Goal: Information Seeking & Learning: Compare options

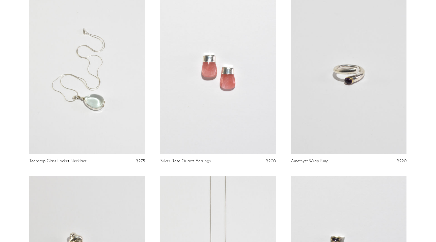
scroll to position [1163, 0]
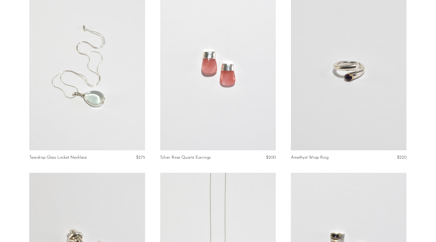
click at [92, 104] on link at bounding box center [87, 69] width 116 height 162
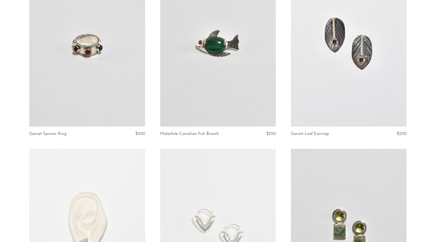
scroll to position [1551, 0]
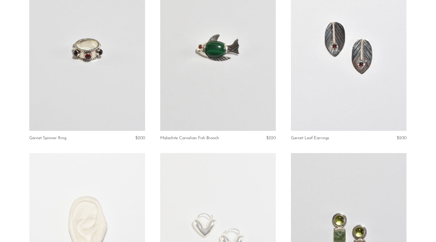
click at [219, 54] on link at bounding box center [218, 50] width 116 height 162
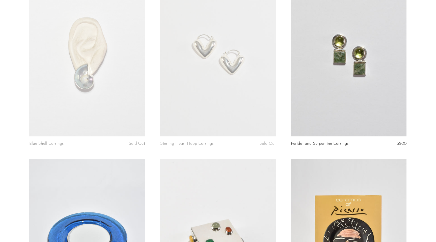
scroll to position [1723, 0]
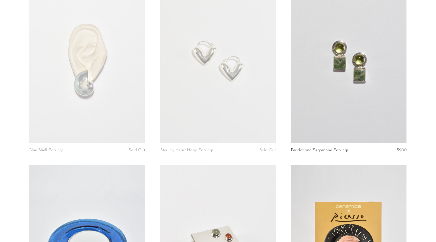
click at [347, 55] on link at bounding box center [349, 62] width 116 height 162
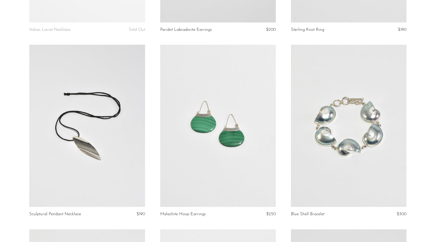
scroll to position [951, 0]
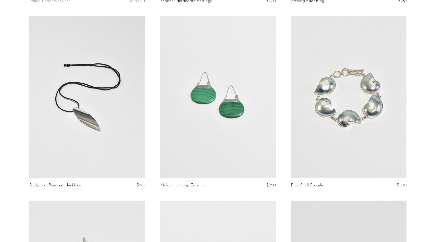
click at [77, 101] on link at bounding box center [87, 97] width 116 height 162
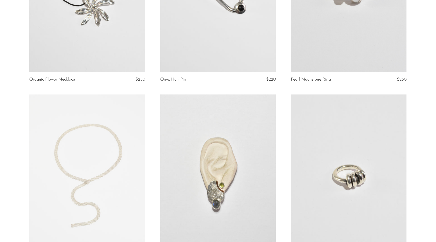
scroll to position [724, 0]
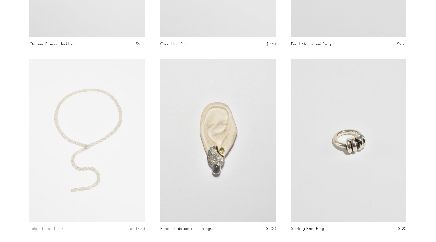
click at [209, 136] on link at bounding box center [218, 140] width 116 height 162
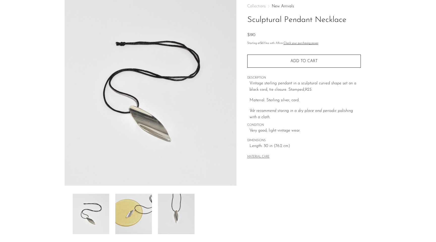
scroll to position [26, 0]
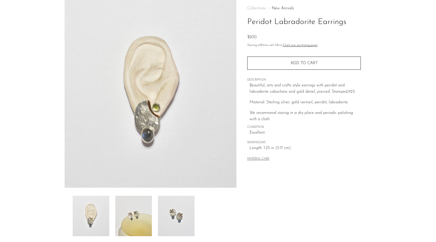
scroll to position [26, 0]
click at [177, 214] on img at bounding box center [176, 215] width 37 height 40
